Goal: Task Accomplishment & Management: Use online tool/utility

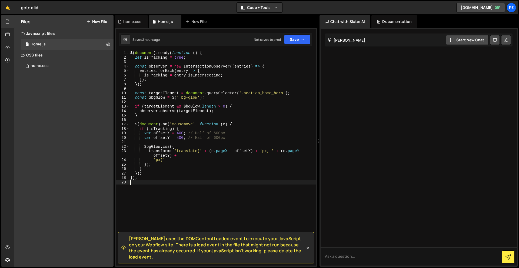
click at [146, 214] on div "$ ( document ) . ready ( function ( ) { let isTracking = true ; const observer …" at bounding box center [222, 163] width 187 height 224
type textarea "/////////"
type textarea "////////"
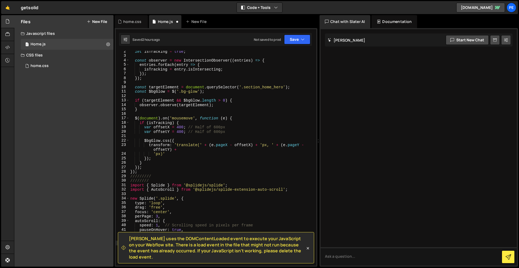
scroll to position [23, 0]
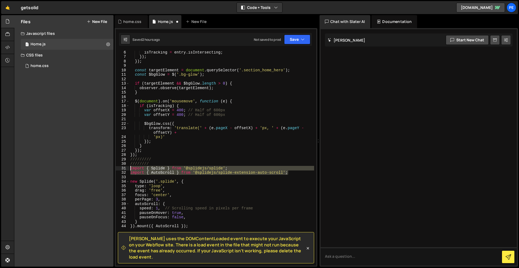
drag, startPoint x: 279, startPoint y: 173, endPoint x: 107, endPoint y: 168, distance: 171.9
click at [107, 168] on div "Files New File Javascript files 1 Home.js 0 CSS files 1 home.css 0 Copy share l…" at bounding box center [266, 141] width 505 height 252
type textarea "import { Splide } from '@splidejs/splide'; import { AutoScroll } from '@splidej…"
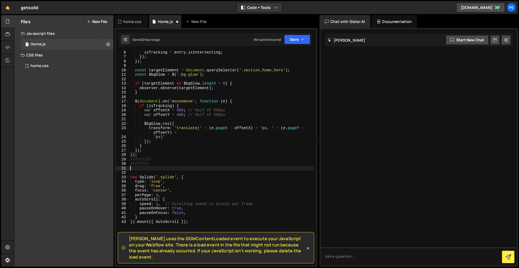
scroll to position [70, 0]
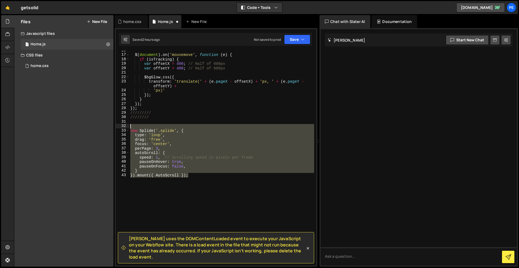
drag, startPoint x: 162, startPoint y: 198, endPoint x: 127, endPoint y: 126, distance: 79.8
click at [127, 126] on div "16 17 18 19 20 21 22 23 24 25 26 27 28 29 30 31 32 33 34 35 36 37 38 39 40 41 4…" at bounding box center [216, 158] width 200 height 215
click at [199, 214] on div "$ ( document ) . on ( 'mousemove' , function ( e ) { if ( isTracking ) { var of…" at bounding box center [221, 158] width 185 height 215
drag, startPoint x: 153, startPoint y: 188, endPoint x: 128, endPoint y: 131, distance: 62.6
click at [128, 131] on div "}).mount({ AutoScroll }); 16 17 18 19 20 21 22 23 24 25 26 27 28 29 30 31 32 33…" at bounding box center [216, 158] width 200 height 215
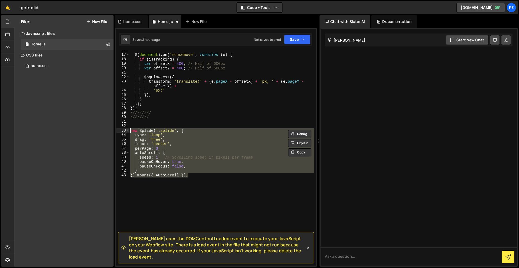
paste textarea "});"
type textarea "});"
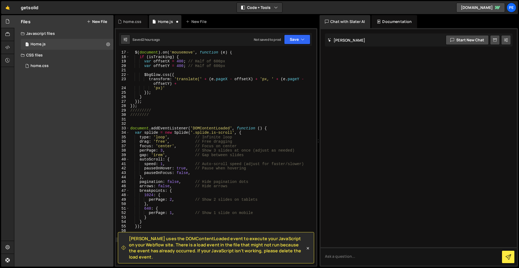
scroll to position [126, 0]
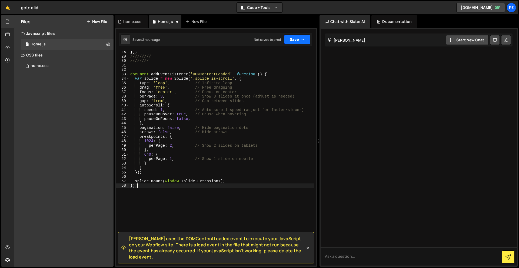
click at [296, 38] on button "Save" at bounding box center [297, 40] width 26 height 10
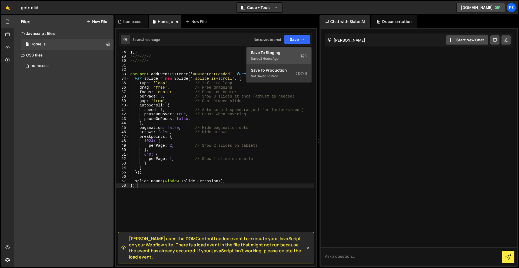
click at [287, 59] on div "Saved 2 hours ago" at bounding box center [279, 58] width 56 height 6
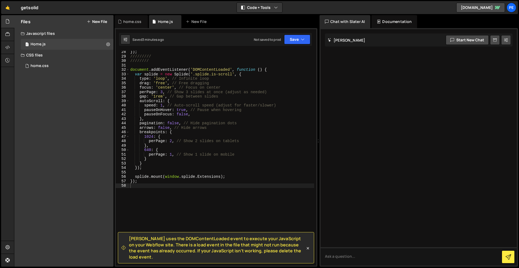
click at [188, 207] on div "}) ; ///////// //////// document . addEventListener ( 'DOMContentLoaded' , func…" at bounding box center [221, 162] width 185 height 224
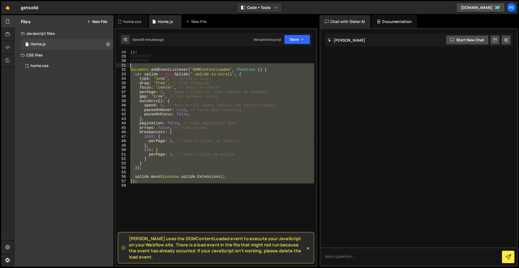
drag, startPoint x: 144, startPoint y: 135, endPoint x: 131, endPoint y: 66, distance: 70.5
click at [131, 66] on div "}) ; ///////// //////// document . addEventListener ( 'DOMContentLoaded' , func…" at bounding box center [221, 162] width 185 height 224
type textarea "document.addEventListener('DOMContentLoaded', function () {"
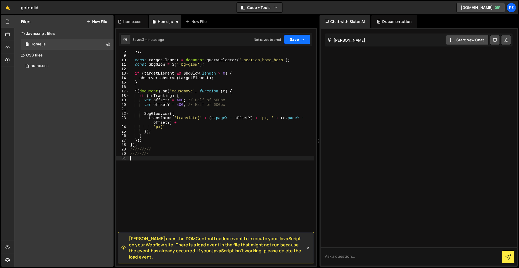
click at [295, 41] on button "Save" at bounding box center [297, 40] width 26 height 10
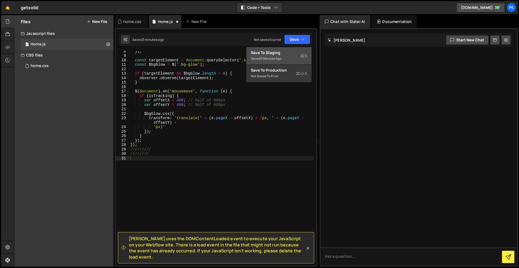
click at [284, 54] on div "Save to Staging S" at bounding box center [279, 52] width 56 height 5
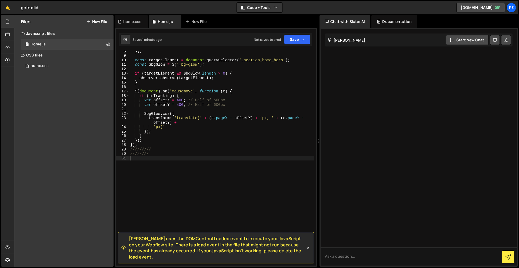
click at [204, 172] on div "}) ; const targetElement = document . querySelector ( '.section_home_hero' ) ; …" at bounding box center [221, 161] width 185 height 224
paste textarea "}).mount({ AutoScroll });"
type textarea "}).mount({ AutoScroll });"
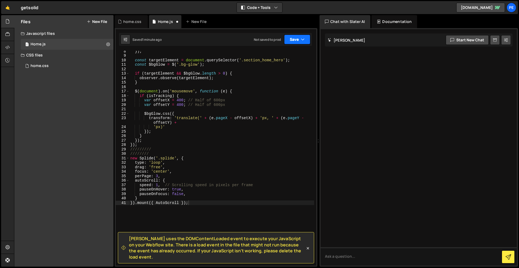
click at [296, 38] on button "Save" at bounding box center [297, 40] width 26 height 10
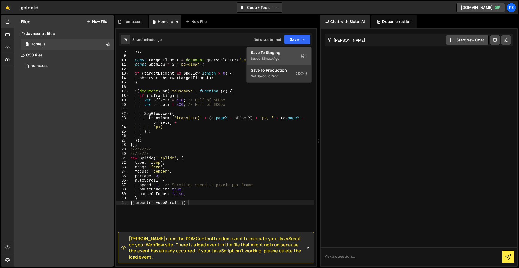
click at [293, 59] on div "Saved 1 minute ago" at bounding box center [279, 58] width 56 height 6
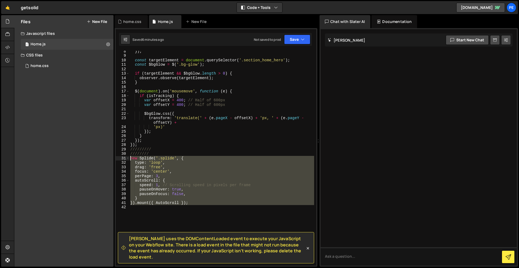
drag, startPoint x: 180, startPoint y: 222, endPoint x: 123, endPoint y: 157, distance: 87.3
click at [123, 157] on div "8 9 10 11 12 13 14 15 16 17 18 19 20 21 22 23 24 25 26 27 28 29 30 31 32 33 34 …" at bounding box center [216, 158] width 200 height 215
paste textarea "});"
type textarea "});"
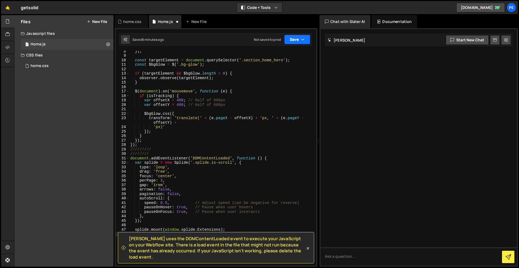
click at [294, 42] on button "Save" at bounding box center [297, 40] width 26 height 10
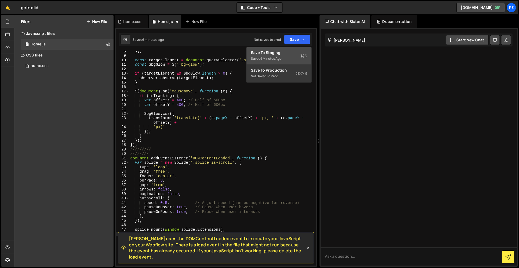
click at [284, 56] on div "Saved 6 minutes ago" at bounding box center [279, 58] width 56 height 6
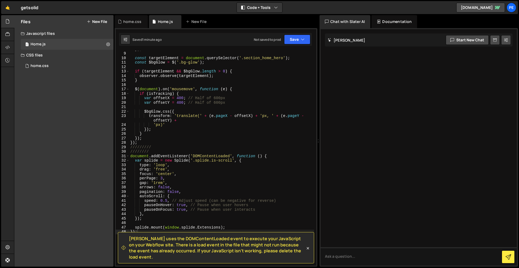
scroll to position [95, 0]
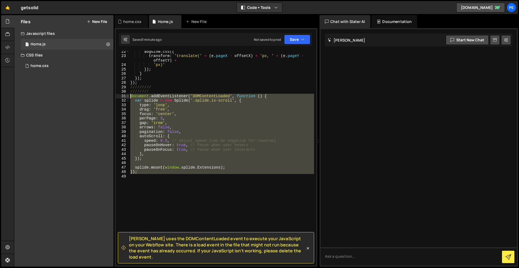
drag, startPoint x: 134, startPoint y: 149, endPoint x: 127, endPoint y: 96, distance: 53.7
click at [127, 96] on div "22 23 24 25 26 27 28 29 30 31 32 33 34 35 36 37 38 39 40 41 42 43 44 45 46 47 4…" at bounding box center [216, 158] width 200 height 215
paste textarea "});"
type textarea "});"
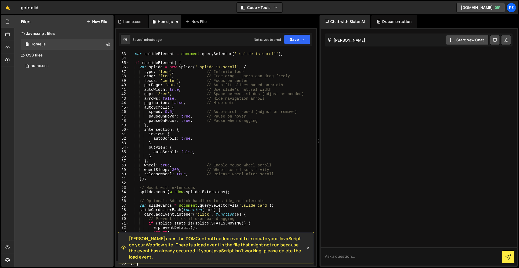
scroll to position [146, 0]
click at [297, 41] on button "Save" at bounding box center [297, 40] width 26 height 10
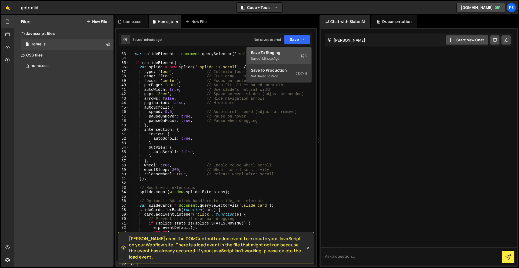
click at [286, 59] on div "Saved 1 minute ago" at bounding box center [279, 58] width 56 height 6
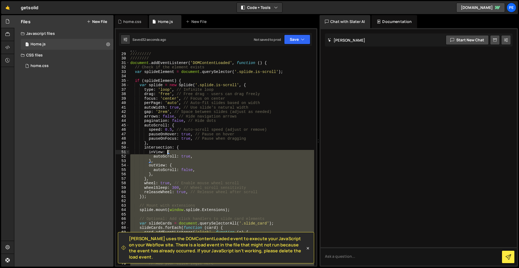
scroll to position [131, 0]
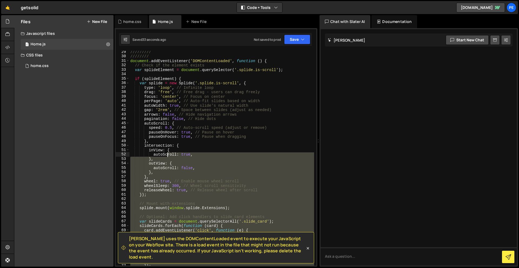
drag, startPoint x: 174, startPoint y: 159, endPoint x: 79, endPoint y: 56, distance: 140.5
click at [153, 135] on div "///////// //////// document . addEventListener ( 'DOMContentLoaded' , function …" at bounding box center [221, 162] width 185 height 224
type textarea "pauseOnFocus: true, // Pause when dragging },"
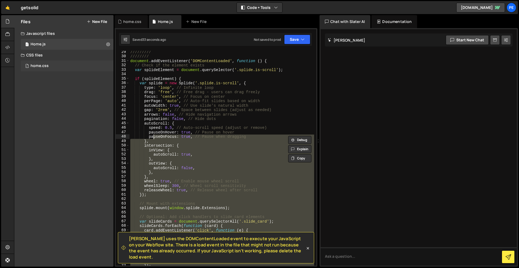
click at [39, 66] on div "home.css" at bounding box center [40, 65] width 18 height 5
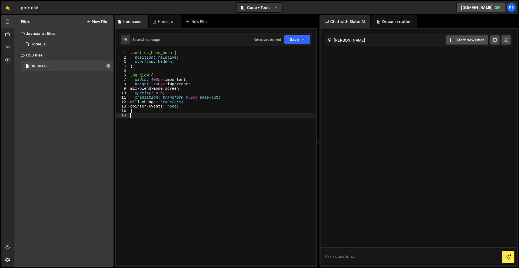
click at [173, 142] on div ".section_home_hero { position : relative ; overflow : hidden ; } .bg-glow { wid…" at bounding box center [222, 163] width 187 height 224
paste textarea "}"
type textarea "}"
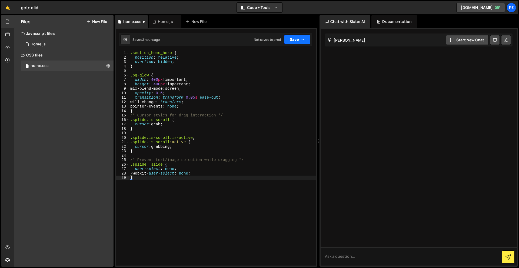
click at [299, 42] on button "Save" at bounding box center [297, 40] width 26 height 10
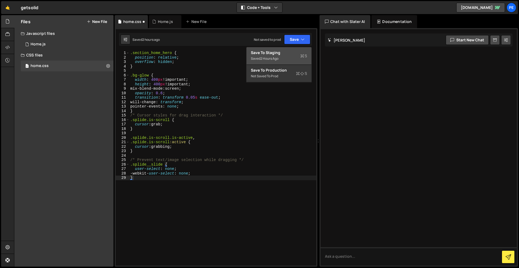
click at [299, 54] on div "Save to Staging S" at bounding box center [279, 52] width 56 height 5
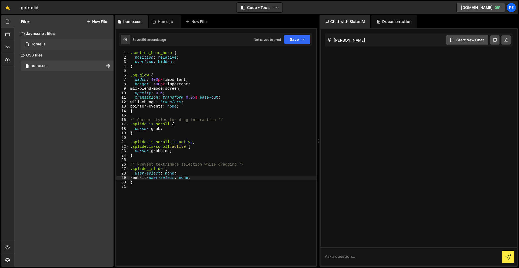
click at [53, 44] on div "1 Home.js 0" at bounding box center [67, 44] width 93 height 11
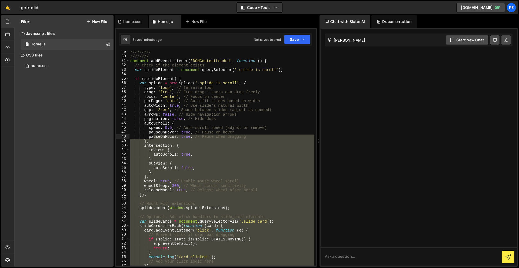
scroll to position [169, 0]
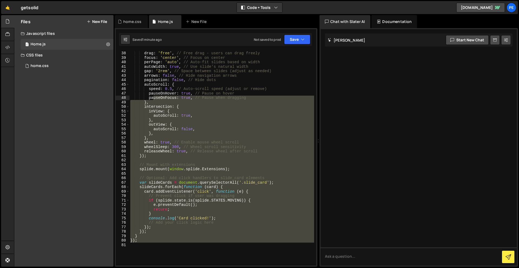
click at [157, 251] on div "type : 'loop' , // Infinite loop drag : 'free' , // Free drag - users can drag …" at bounding box center [221, 158] width 185 height 215
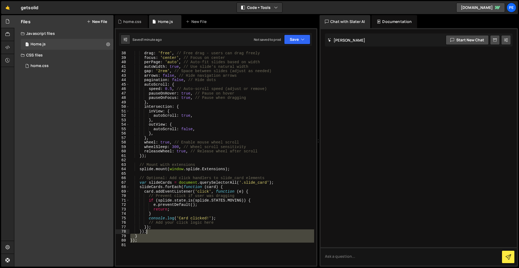
scroll to position [113, 0]
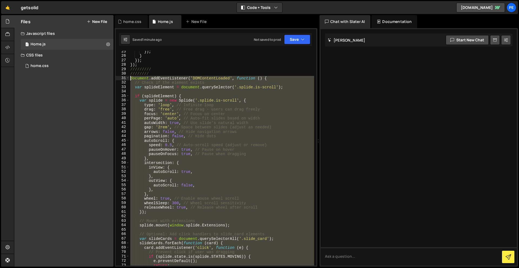
drag, startPoint x: 158, startPoint y: 251, endPoint x: 119, endPoint y: 79, distance: 176.3
click at [119, 79] on div "25 26 27 28 29 30 31 32 33 34 35 36 37 38 39 40 41 42 43 44 45 46 47 48 49 50 5…" at bounding box center [216, 158] width 200 height 215
paste textarea "});"
type textarea "});"
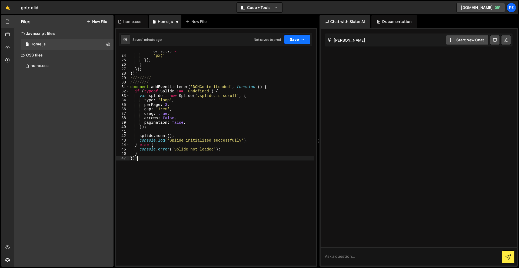
click at [292, 40] on button "Save" at bounding box center [297, 40] width 26 height 10
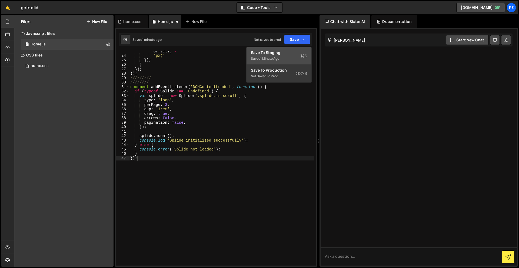
click at [295, 60] on div "Saved 1 minute ago" at bounding box center [279, 58] width 56 height 6
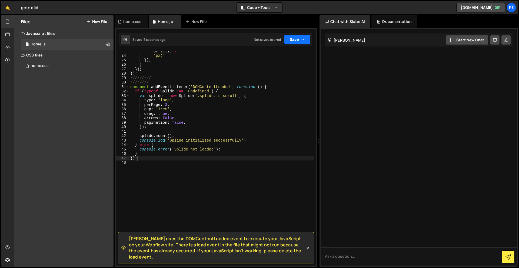
click at [289, 44] on button "Save" at bounding box center [297, 40] width 26 height 10
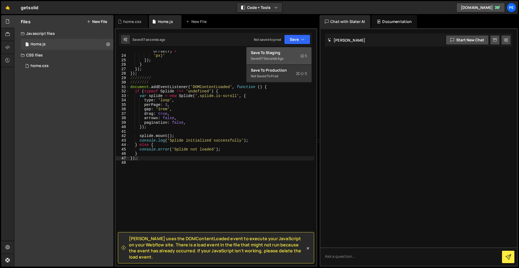
click at [290, 58] on div "Saved 17 seconds ago" at bounding box center [279, 58] width 56 height 6
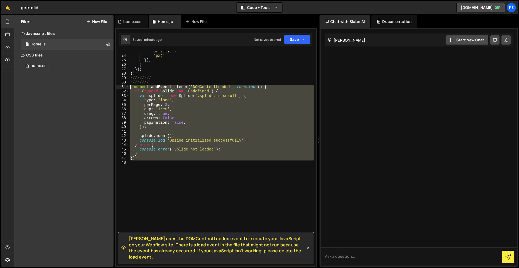
drag, startPoint x: 183, startPoint y: 170, endPoint x: 122, endPoint y: 87, distance: 103.2
click at [122, 87] on div "23 24 25 26 27 28 29 30 31 32 33 34 35 36 37 38 39 40 41 42 43 44 45 46 47 48 t…" at bounding box center [216, 158] width 200 height 215
paste textarea "});"
type textarea "});"
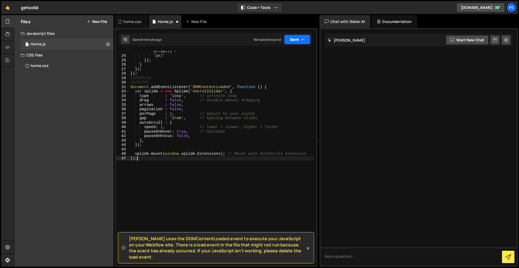
click at [299, 44] on button "Save" at bounding box center [297, 40] width 26 height 10
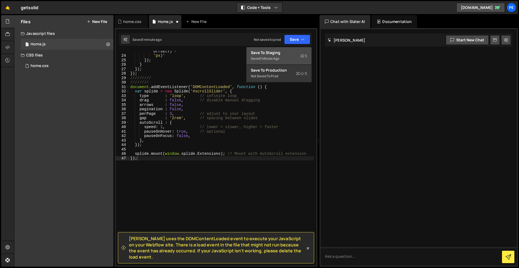
click at [295, 53] on div "Save to Staging S" at bounding box center [279, 52] width 56 height 5
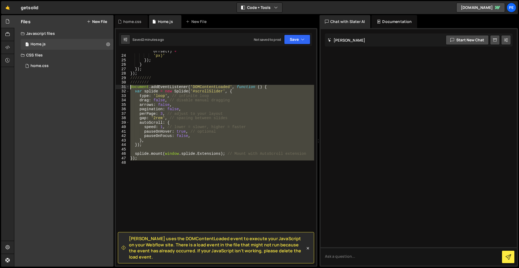
drag, startPoint x: 159, startPoint y: 177, endPoint x: 130, endPoint y: 87, distance: 94.4
click at [130, 87] on div "transform : 'translate(' + ( e . pageX - offsetX ) + 'px, ' + ( e . pageY - off…" at bounding box center [221, 159] width 185 height 228
paste textarea "});"
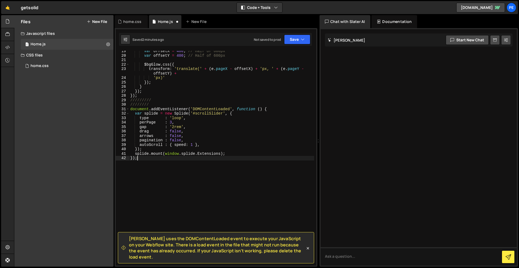
click at [196, 113] on div "var offsetX = 400 ; // Half of 600px var offsetY = 400 ; // Half of 600px $bgGl…" at bounding box center [221, 161] width 185 height 224
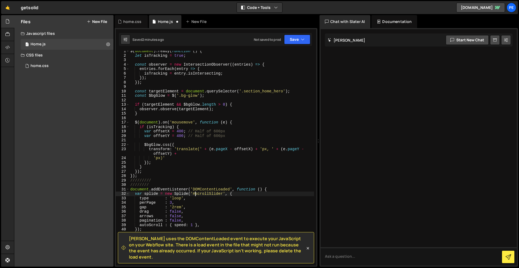
scroll to position [29, 0]
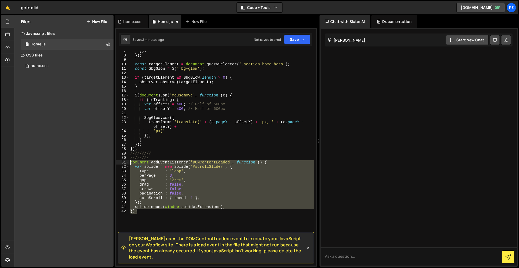
drag, startPoint x: 141, startPoint y: 218, endPoint x: 121, endPoint y: 160, distance: 60.9
click at [121, 160] on div "var splide = new Splide('#scrollSlider', { 7 8 9 10 11 12 13 14 15 16 17 18 19 …" at bounding box center [216, 158] width 200 height 215
paste textarea "});"
type textarea "});"
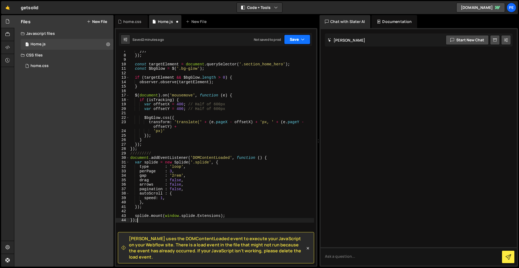
click at [300, 36] on button "Save" at bounding box center [297, 40] width 26 height 10
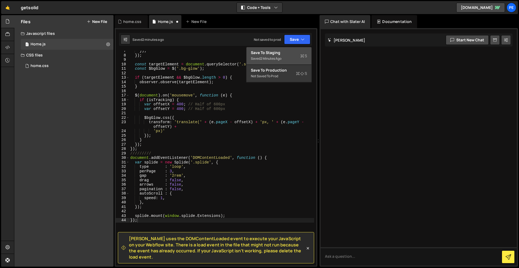
click at [296, 52] on div "Save to Staging S" at bounding box center [279, 52] width 56 height 5
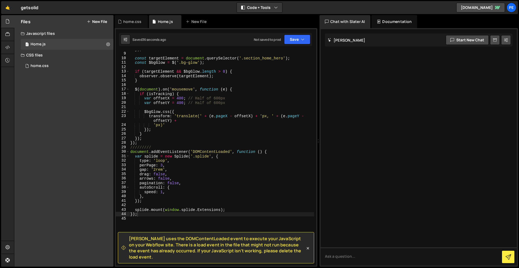
scroll to position [44, 0]
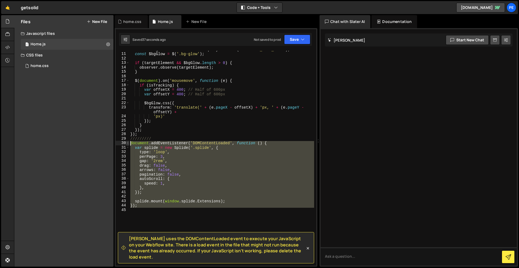
drag, startPoint x: 157, startPoint y: 214, endPoint x: 128, endPoint y: 143, distance: 77.0
click at [128, 143] on div "10 11 12 13 14 15 16 17 18 19 20 21 22 23 24 25 26 27 28 29 30 31 32 33 34 35 3…" at bounding box center [216, 158] width 200 height 215
paste textarea "});"
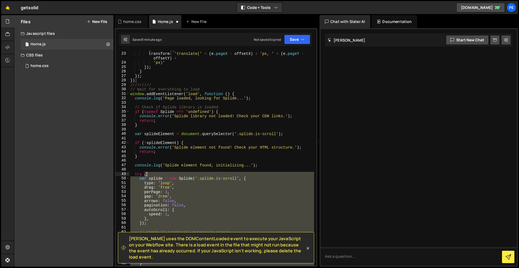
scroll to position [83, 0]
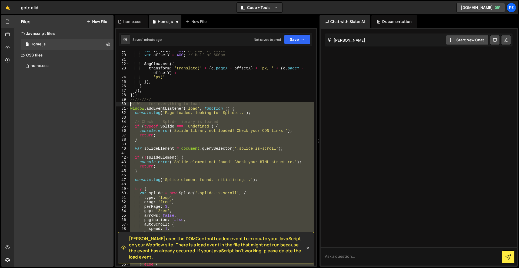
drag, startPoint x: 167, startPoint y: 200, endPoint x: 126, endPoint y: 106, distance: 102.6
click at [126, 106] on div "}); 19 20 21 22 23 24 25 26 27 28 29 30 31 32 33 34 35 36 37 38 39 40 41 42 43 …" at bounding box center [216, 158] width 200 height 215
type textarea "// Wait for everything to load window.addEventListener('load', function () {"
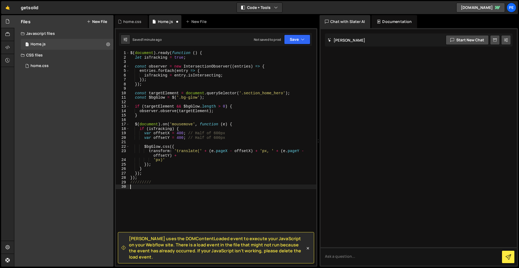
scroll to position [0, 0]
click at [288, 39] on button "Save" at bounding box center [297, 40] width 26 height 10
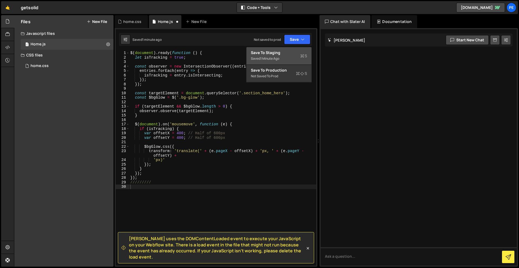
click at [292, 59] on div "Saved 1 minute ago" at bounding box center [279, 58] width 56 height 6
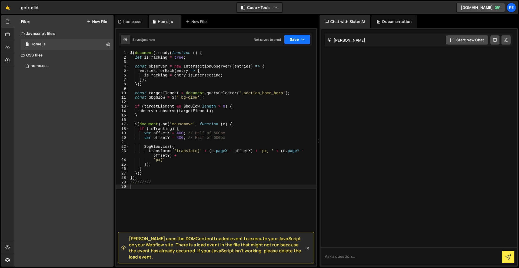
click at [292, 37] on button "Save" at bounding box center [297, 40] width 26 height 10
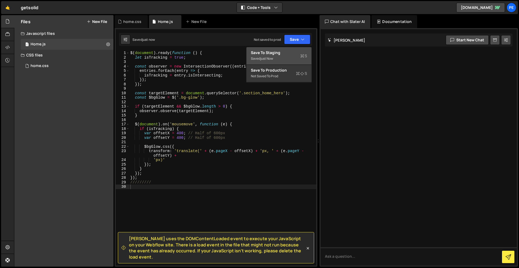
click at [288, 59] on div "Saved just now" at bounding box center [279, 58] width 56 height 6
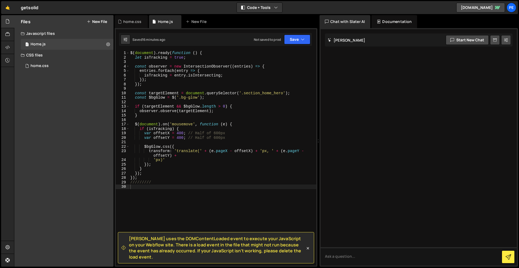
click at [146, 205] on div "$ ( document ) . ready ( function ( ) { let isTracking = true ; const observer …" at bounding box center [222, 163] width 187 height 224
paste textarea "cardSlider();"
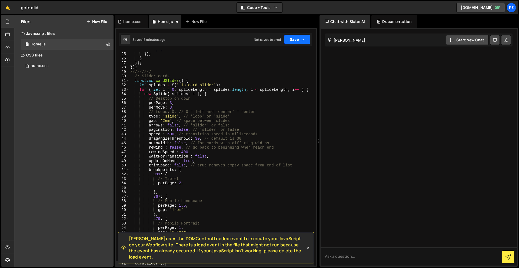
click at [297, 41] on button "Save" at bounding box center [297, 40] width 26 height 10
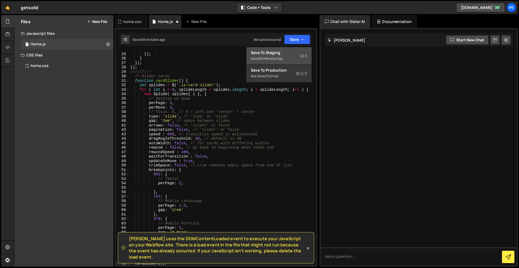
click at [289, 58] on div "Saved 16 minutes ago" at bounding box center [279, 58] width 56 height 6
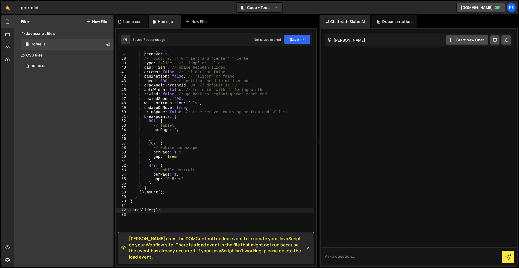
scroll to position [78, 0]
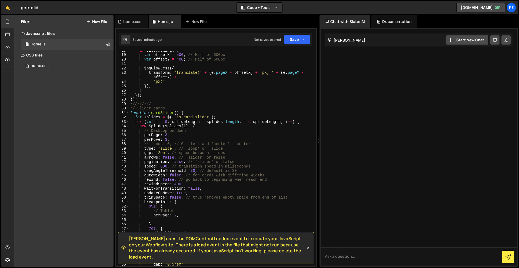
click at [172, 149] on div "if ( isTracking ) { var offsetX = 400 ; // Half of 600px var offsetY = 400 ; //…" at bounding box center [221, 160] width 185 height 224
type textarea "type: 'loop', // 'loop' or 'slide'"
click at [296, 37] on button "Save" at bounding box center [297, 40] width 26 height 10
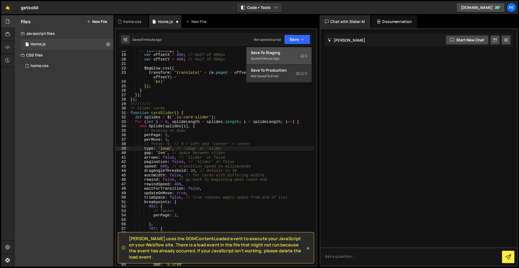
click at [284, 58] on div "Saved 1 minute ago" at bounding box center [279, 58] width 56 height 6
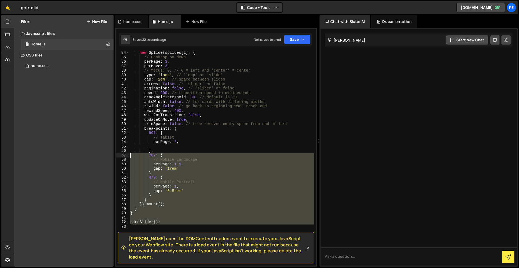
scroll to position [100, 0]
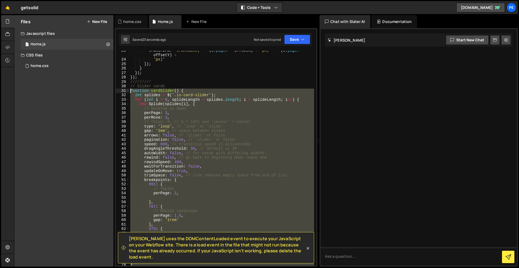
drag, startPoint x: 158, startPoint y: 227, endPoint x: 125, endPoint y: 89, distance: 141.6
click at [125, 89] on div "23 24 25 26 27 28 29 30 31 32 33 34 35 36 37 38 39 40 41 42 43 44 45 46 47 48 4…" at bounding box center [216, 158] width 200 height 215
paste textarea "}"
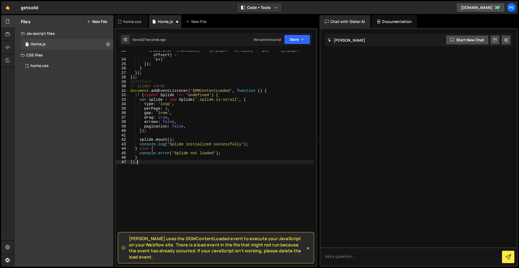
click at [237, 99] on div "transform : 'translate(' + ( e . pageX - offsetX ) + 'px, ' + ( e . pageY - off…" at bounding box center [221, 162] width 185 height 228
type textarea "var splide = new Splide('.is-card-slider', {"
click at [302, 38] on icon "button" at bounding box center [303, 39] width 4 height 5
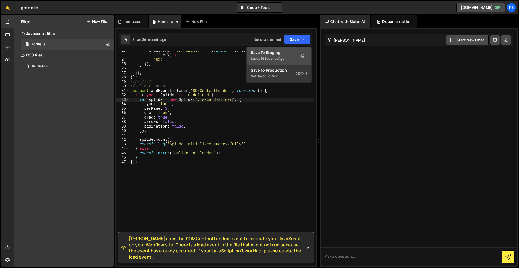
click at [296, 55] on div "Save to Staging S" at bounding box center [279, 52] width 56 height 5
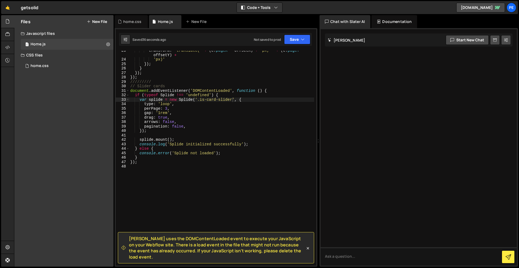
click at [176, 176] on div "transform : 'translate(' + ( e . pageX - offsetX ) + 'px, ' + ( e . pageY - off…" at bounding box center [221, 162] width 185 height 228
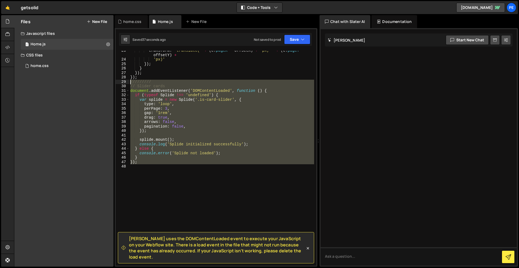
drag, startPoint x: 169, startPoint y: 174, endPoint x: 123, endPoint y: 84, distance: 101.3
click at [123, 84] on div "23 24 25 26 27 28 29 30 31 32 33 34 35 36 37 38 39 40 41 42 43 44 45 46 47 48 t…" at bounding box center [216, 158] width 200 height 215
type textarea "///////// // Slider cards"
click at [192, 179] on div "transform : 'translate(' + ( e . pageX - offsetX ) + 'px, ' + ( e . pageY - off…" at bounding box center [221, 158] width 185 height 215
drag, startPoint x: 191, startPoint y: 178, endPoint x: 130, endPoint y: 86, distance: 110.2
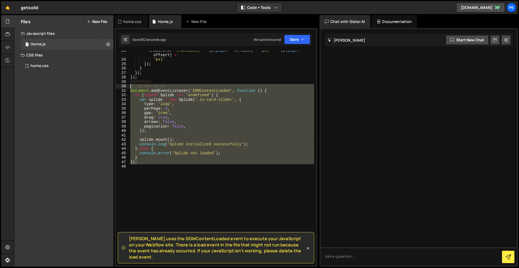
click at [130, 86] on div "transform : 'translate(' + ( e . pageX - offsetX ) + 'px, ' + ( e . pageY - off…" at bounding box center [221, 162] width 185 height 228
paste textarea "});"
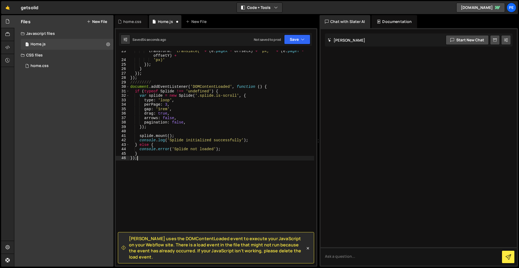
scroll to position [100, 0]
click at [173, 169] on div "transform : 'translate(' + ( e . pageX - offsetX ) + 'px, ' + ( e . pageY - off…" at bounding box center [221, 163] width 185 height 228
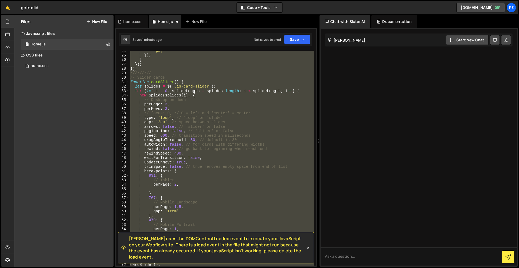
scroll to position [149, 0]
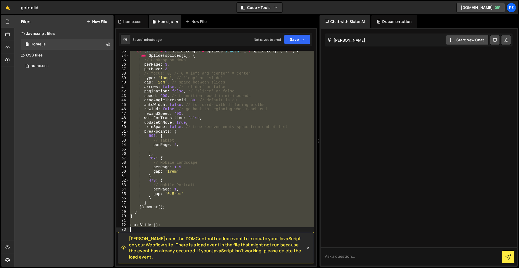
click at [171, 212] on div "for ( let i = 0 , splideLength = splides . length ; i < splideLength ; i ++ ) {…" at bounding box center [221, 158] width 185 height 215
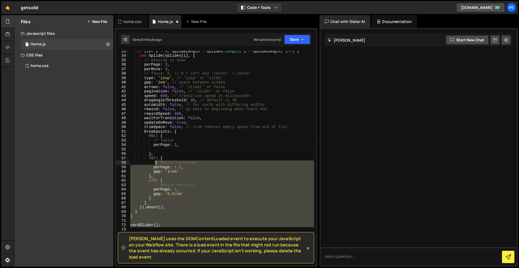
scroll to position [92, 0]
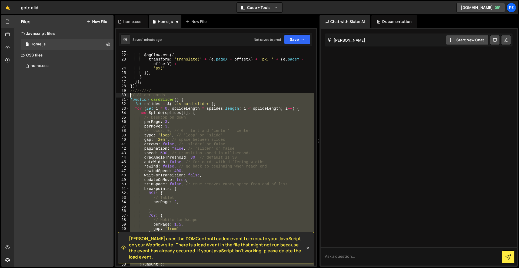
drag, startPoint x: 171, startPoint y: 227, endPoint x: 129, endPoint y: 95, distance: 137.8
click at [129, 95] on div "} 21 22 23 24 25 26 27 28 29 30 31 32 33 34 35 36 37 38 39 40 41 42 43 44 45 46…" at bounding box center [216, 158] width 200 height 215
type textarea "// Slider cards function cardSlider() {"
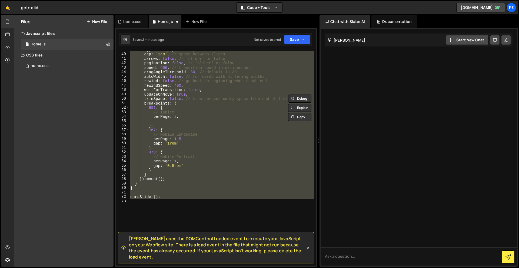
type textarea "cardSlider();"
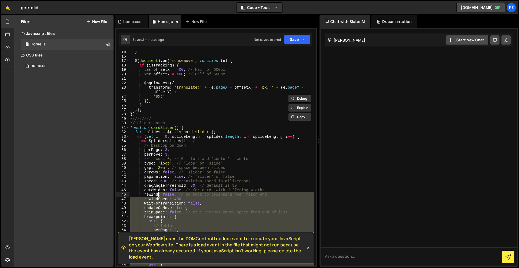
scroll to position [63, 0]
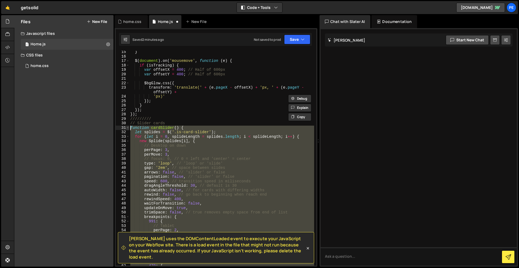
drag, startPoint x: 160, startPoint y: 206, endPoint x: 127, endPoint y: 128, distance: 85.0
click at [127, 128] on div "}).[PERSON_NAME](); 15 16 17 18 19 20 21 22 23 24 25 26 27 28 29 30 31 32 33 34…" at bounding box center [216, 158] width 200 height 215
paste textarea "}"
type textarea "}"
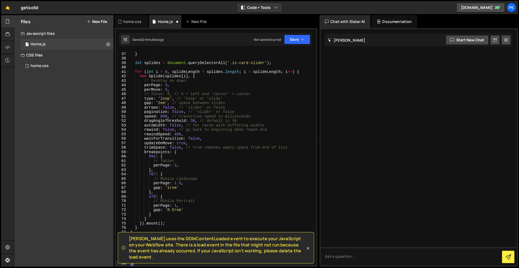
scroll to position [164, 0]
click at [293, 36] on button "Save" at bounding box center [297, 40] width 26 height 10
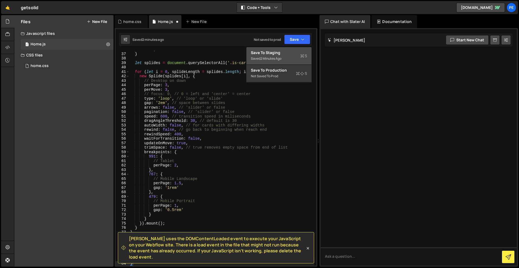
click at [297, 48] on button "Save to Staging S Saved 2 minutes ago" at bounding box center [278, 56] width 65 height 18
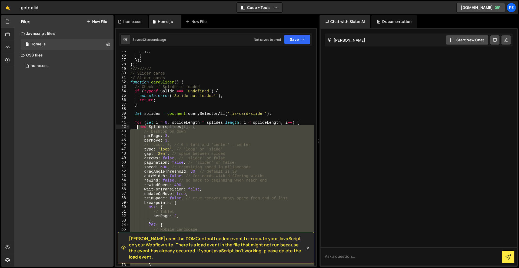
scroll to position [80, 0]
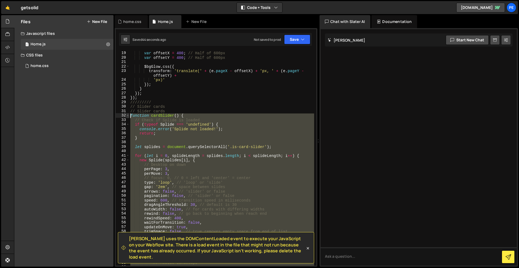
drag, startPoint x: 154, startPoint y: 196, endPoint x: 129, endPoint y: 115, distance: 85.5
click at [129, 115] on div "18 19 20 21 22 23 24 25 26 27 28 29 30 31 32 33 34 35 36 37 38 39 40 41 42 43 4…" at bounding box center [216, 158] width 200 height 215
type textarea "function cardSlider() { // Check if Splide is loaded"
click at [48, 69] on div "1 home.css 0" at bounding box center [67, 66] width 93 height 11
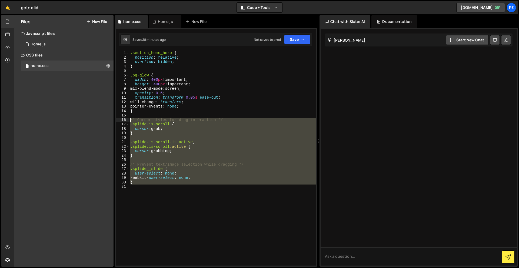
drag, startPoint x: 147, startPoint y: 209, endPoint x: 127, endPoint y: 120, distance: 91.2
click at [127, 120] on div "1 2 3 4 5 6 7 8 9 10 11 12 13 14 15 16 17 18 19 20 21 22 23 24 25 26 27 28 29 3…" at bounding box center [216, 158] width 200 height 215
paste textarea "}"
type textarea "}"
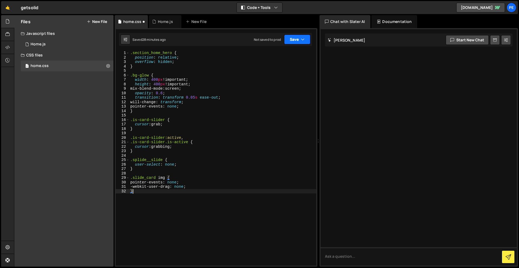
click at [295, 40] on button "Save" at bounding box center [297, 40] width 26 height 10
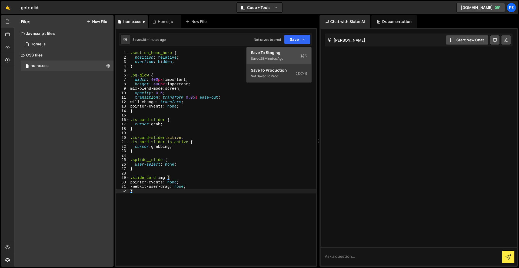
click at [290, 54] on div "Save to Staging S" at bounding box center [279, 52] width 56 height 5
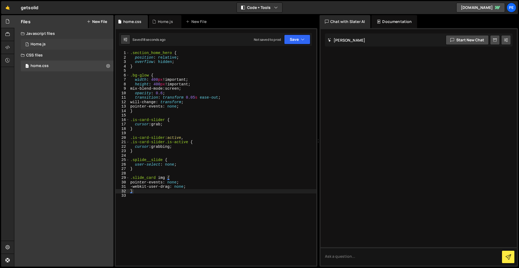
click at [57, 48] on div "1 Home.js 0" at bounding box center [67, 44] width 93 height 11
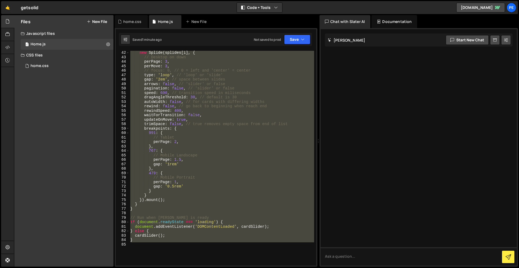
scroll to position [190, 0]
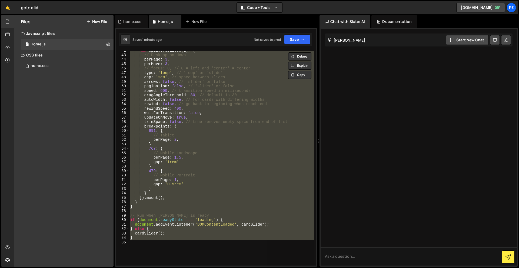
click at [161, 249] on div "new Splide ( splides [ i ] , { // Desktop on down perPage : 3 , perMove : 3 , /…" at bounding box center [221, 158] width 185 height 215
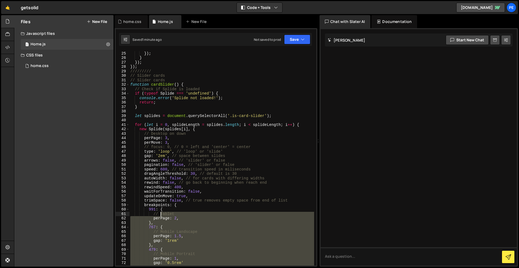
scroll to position [113, 0]
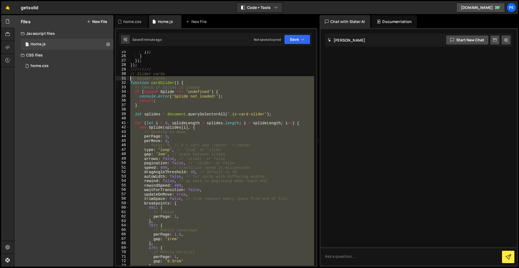
drag, startPoint x: 160, startPoint y: 248, endPoint x: 130, endPoint y: 78, distance: 172.3
click at [130, 78] on div "}) ; } }) ; }) ; ///////// // Slider cards // Slider cards function cardSlider …" at bounding box center [221, 161] width 185 height 224
paste textarea "}"
type textarea "}"
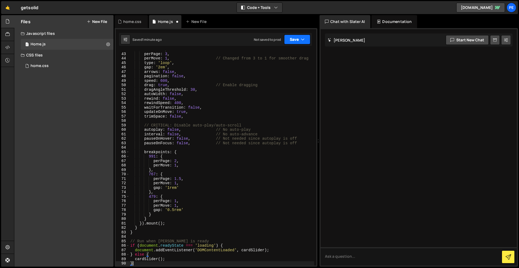
click at [294, 39] on button "Save" at bounding box center [297, 40] width 26 height 10
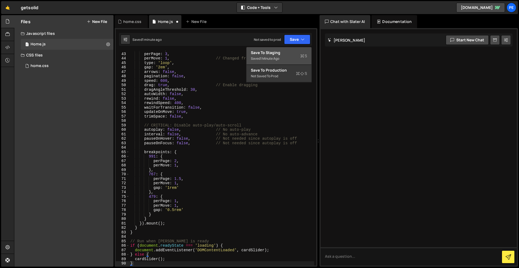
click at [290, 54] on div "Save to Staging S" at bounding box center [279, 52] width 56 height 5
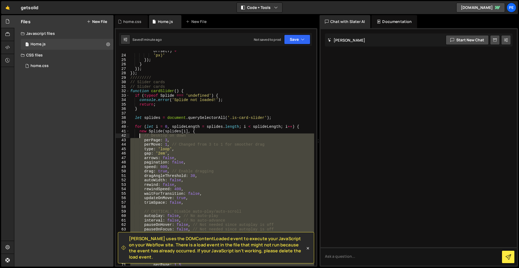
scroll to position [106, 0]
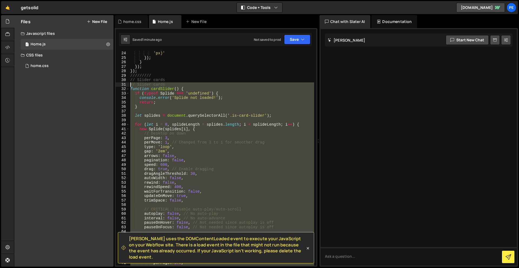
drag, startPoint x: 145, startPoint y: 174, endPoint x: 125, endPoint y: 84, distance: 92.4
click at [125, 84] on div "23 24 25 26 27 28 29 30 31 32 33 34 35 36 37 38 39 40 41 42 43 44 45 46 47 48 4…" at bounding box center [216, 158] width 200 height 215
paste textarea "}"
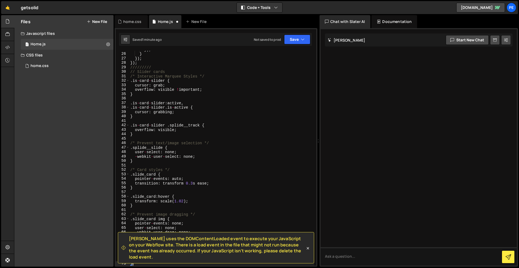
scroll to position [155, 0]
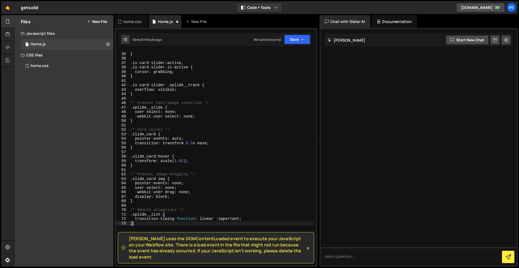
type textarea "}"
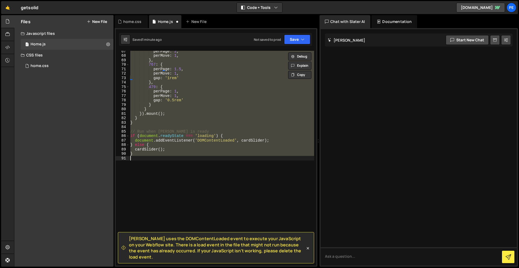
scroll to position [300, 0]
click at [50, 61] on div "1 home.css 0" at bounding box center [67, 66] width 93 height 11
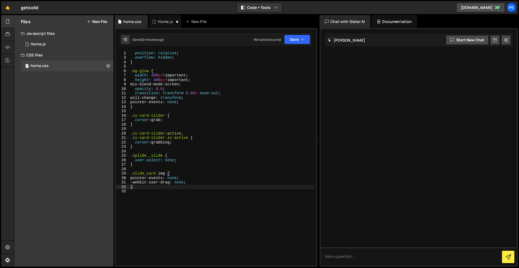
scroll to position [4, 0]
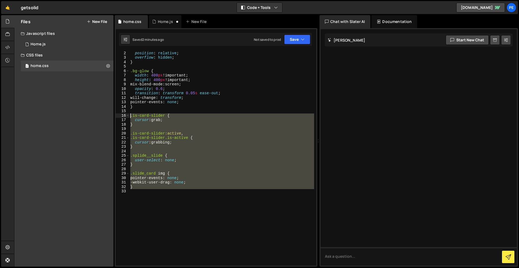
drag, startPoint x: 148, startPoint y: 206, endPoint x: 126, endPoint y: 115, distance: 93.5
click at [126, 115] on div "1 2 3 4 5 6 7 8 9 10 11 12 13 14 15 16 17 18 19 20 21 22 23 24 25 26 27 28 29 3…" at bounding box center [216, 158] width 200 height 215
paste textarea "}"
type textarea "}"
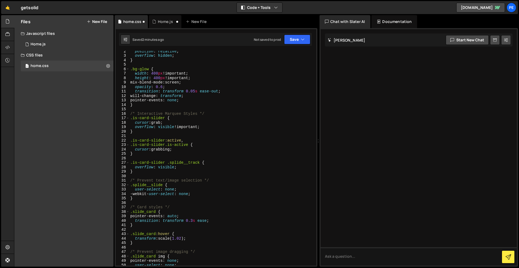
scroll to position [8, 0]
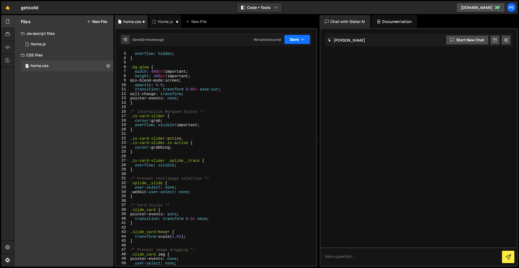
click at [300, 38] on button "Save" at bounding box center [297, 40] width 26 height 10
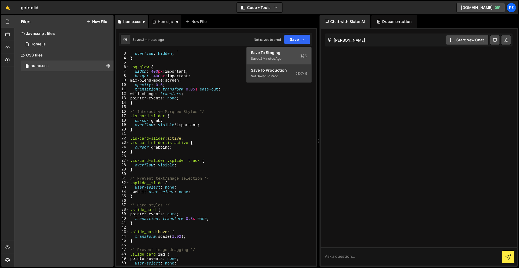
click at [281, 60] on div "2 minutes ago" at bounding box center [270, 58] width 21 height 5
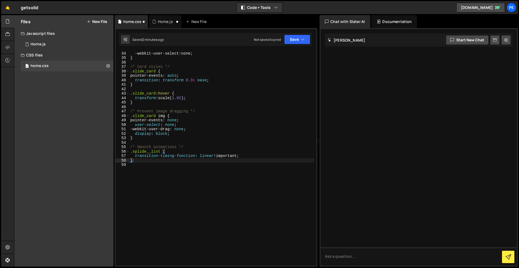
scroll to position [147, 0]
click at [62, 48] on div "1 Home.js 0" at bounding box center [67, 44] width 93 height 11
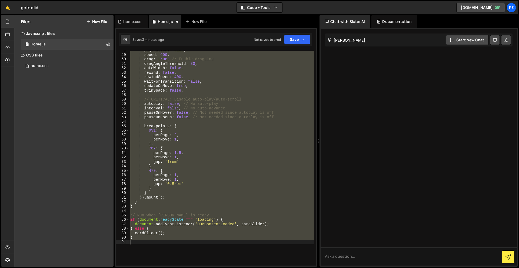
scroll to position [282, 0]
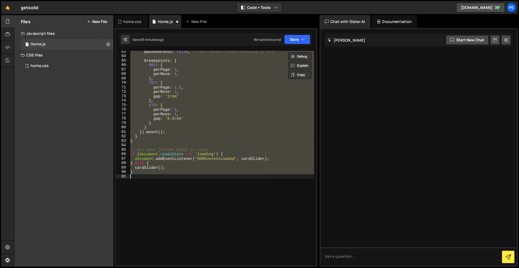
click at [153, 194] on div "pauseOnFocus : false , // Not needed since autoplay is off breakpoints : { 991 …" at bounding box center [221, 158] width 185 height 215
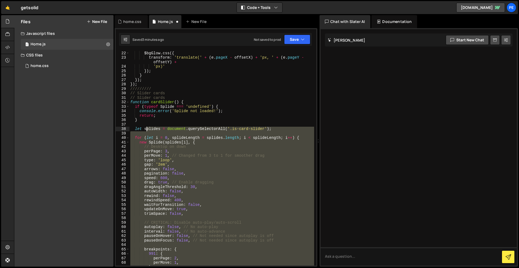
scroll to position [91, 0]
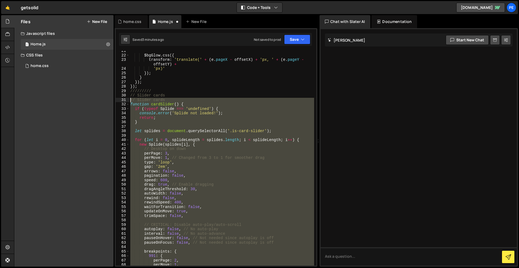
drag, startPoint x: 153, startPoint y: 198, endPoint x: 126, endPoint y: 101, distance: 101.3
click at [126, 101] on div "21 22 23 24 25 26 27 28 29 30 31 32 33 34 35 36 37 38 39 40 41 42 43 44 45 46 4…" at bounding box center [216, 158] width 200 height 215
paste textarea "}"
type textarea "}"
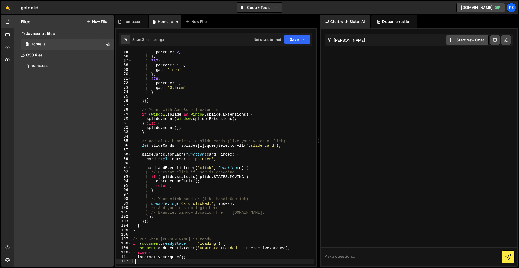
scroll to position [293, 0]
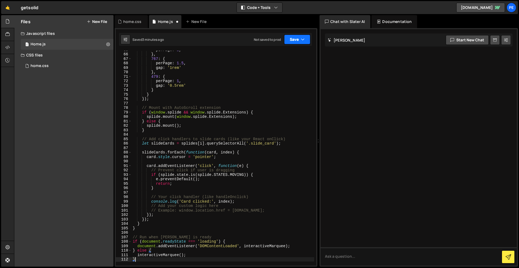
click at [299, 40] on button "Save" at bounding box center [297, 40] width 26 height 10
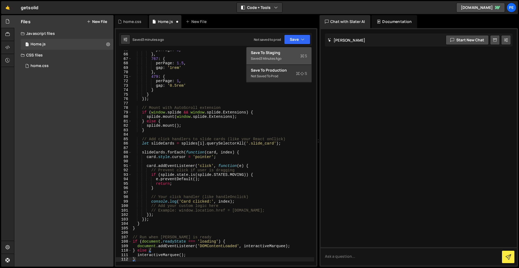
click at [296, 54] on div "Save to Staging S" at bounding box center [279, 52] width 56 height 5
